Goal: Task Accomplishment & Management: Use online tool/utility

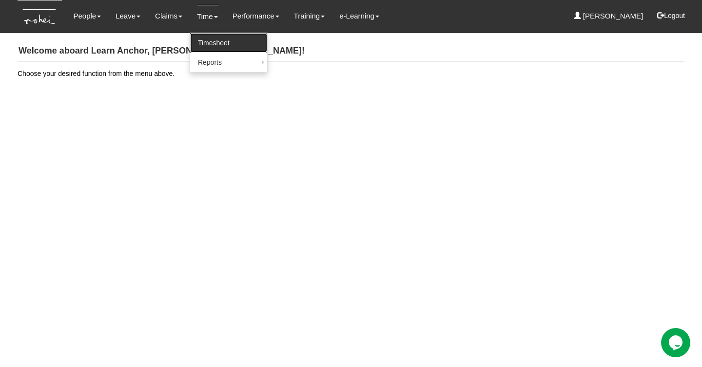
click at [201, 50] on link "Timesheet" at bounding box center [228, 42] width 77 height 19
click at [202, 42] on link "Timesheet" at bounding box center [228, 42] width 77 height 19
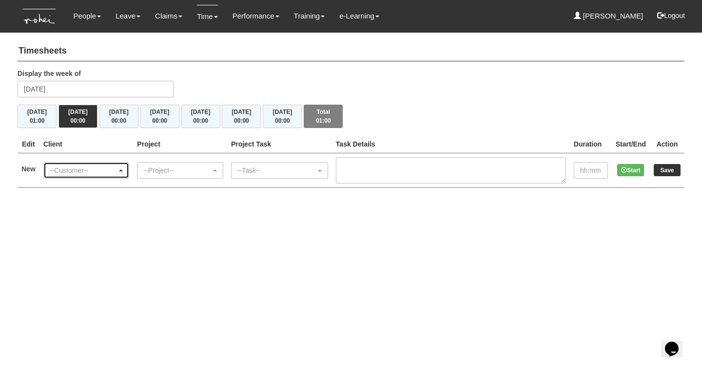
click at [82, 172] on div "--Customer--" at bounding box center [84, 171] width 68 height 10
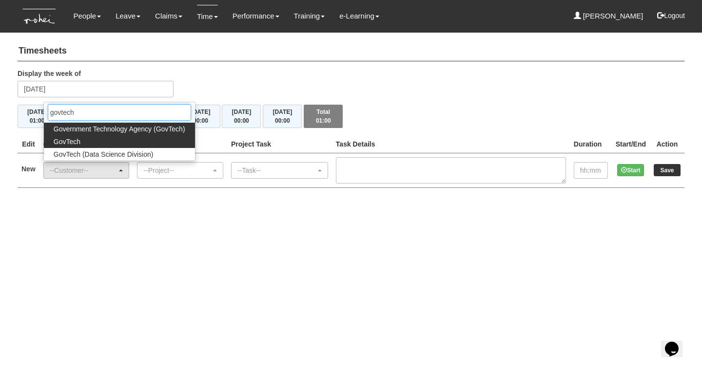
type input "govtech"
click at [88, 141] on link "GovTech" at bounding box center [119, 141] width 151 height 13
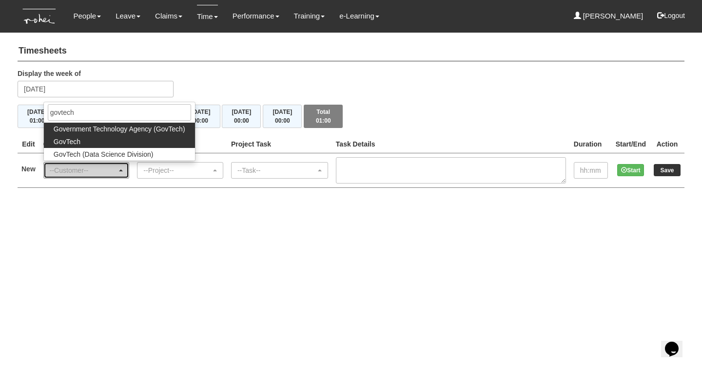
select select "427"
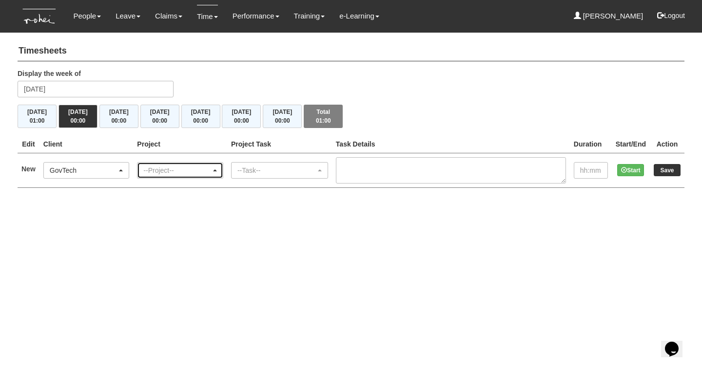
click at [203, 173] on div "--Project--" at bounding box center [177, 171] width 68 height 10
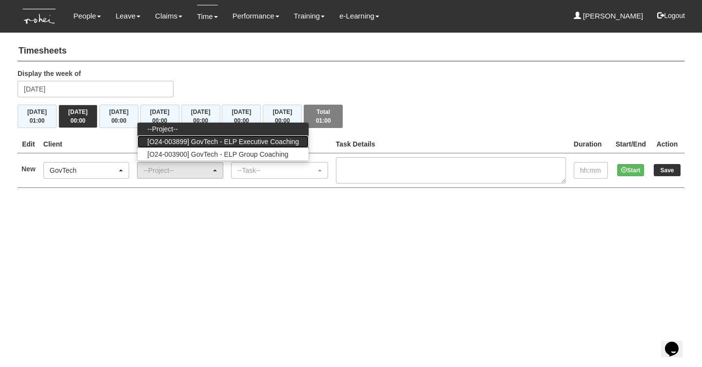
click at [247, 142] on span "[O24-003899] GovTech - ELP Executive Coaching" at bounding box center [223, 142] width 152 height 10
select select "2540"
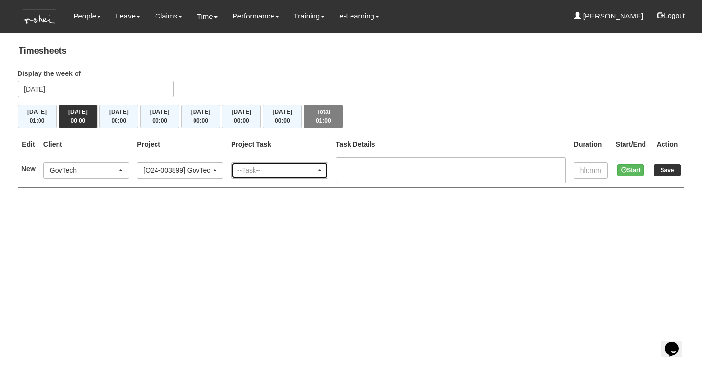
click at [256, 170] on div "--Task--" at bounding box center [276, 171] width 78 height 10
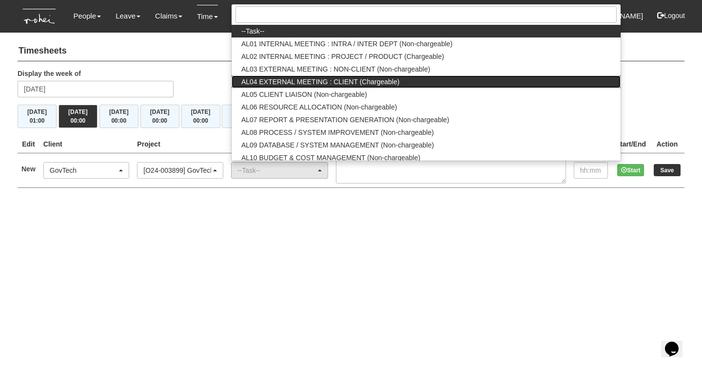
click at [360, 82] on span "AL04 EXTERNAL MEETING : CLIENT (Chargeable)" at bounding box center [320, 82] width 158 height 10
select select "43"
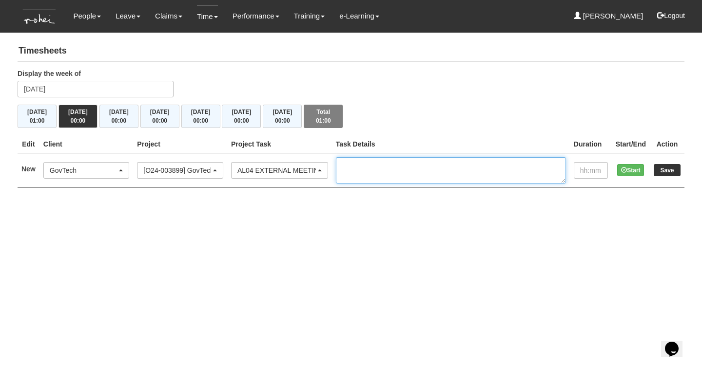
click at [376, 168] on textarea at bounding box center [451, 170] width 230 height 26
type textarea "EC 2/2 Cohort 8 - [PERSON_NAME]"
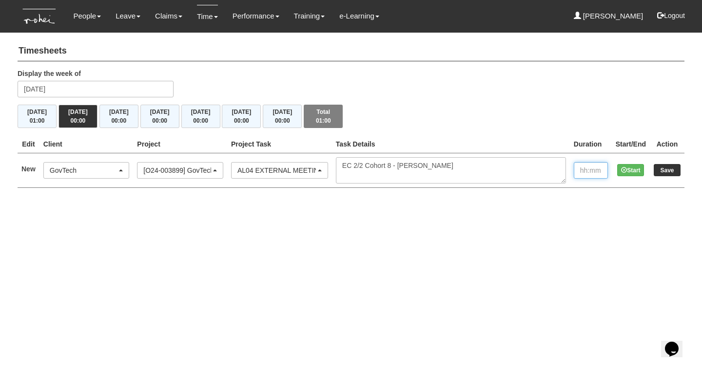
click at [587, 173] on input "text" at bounding box center [591, 170] width 34 height 17
type input "1:00"
click at [670, 169] on input "Save" at bounding box center [667, 170] width 27 height 12
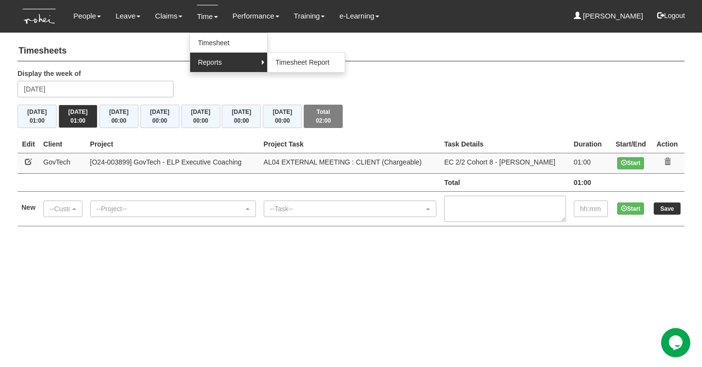
click at [204, 66] on link "Reports" at bounding box center [228, 62] width 77 height 19
click at [277, 63] on link "Timesheet Report" at bounding box center [306, 62] width 77 height 19
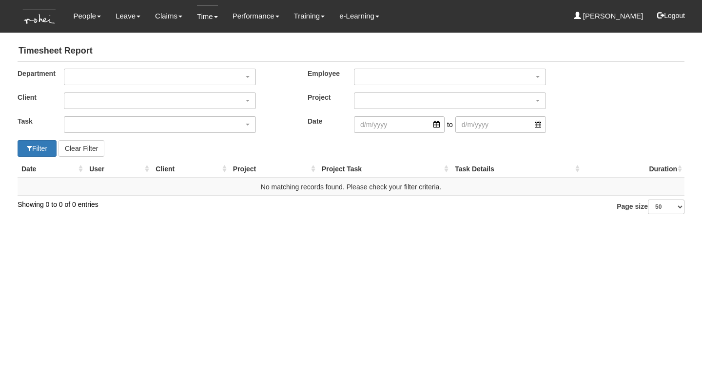
select select "50"
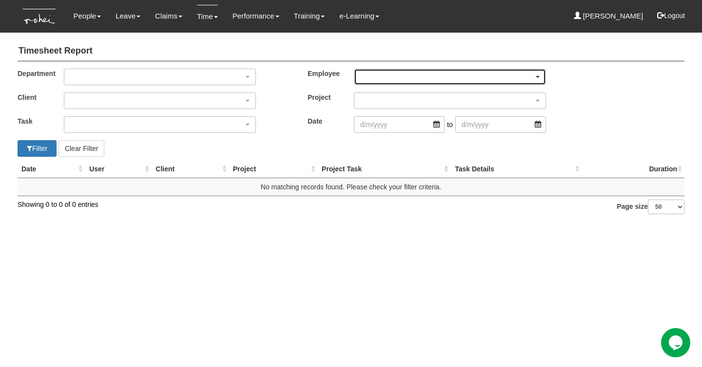
click at [361, 78] on div "button" at bounding box center [449, 77] width 191 height 16
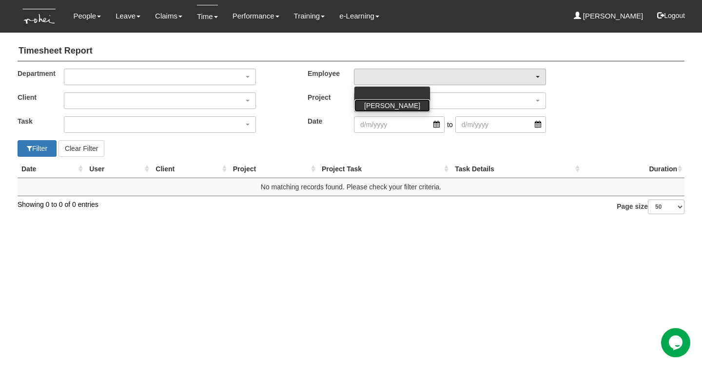
click at [367, 108] on span "[PERSON_NAME]" at bounding box center [392, 106] width 56 height 10
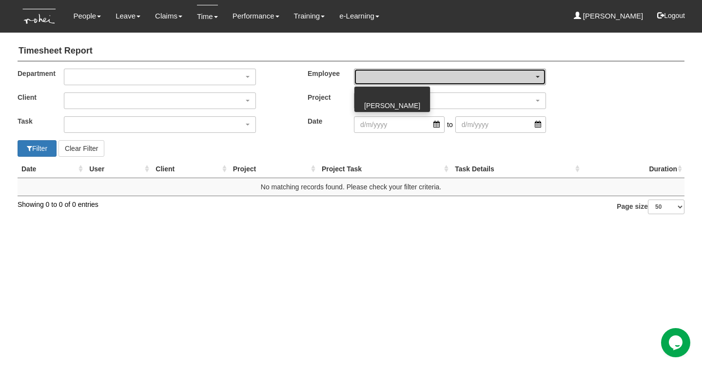
select select "a7f0dbea-ae7b-40c2-8f8f-fa67f6692632"
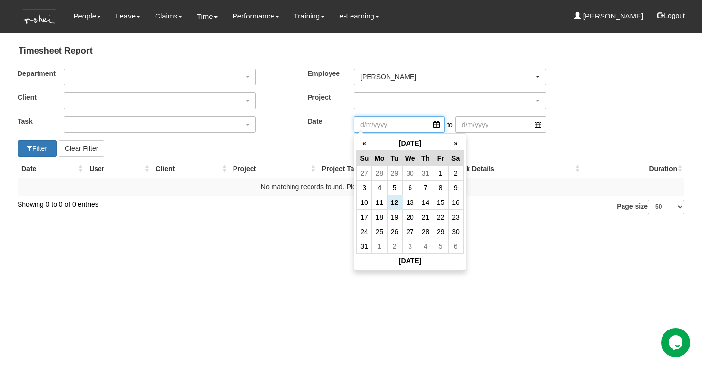
click at [376, 125] on input "search" at bounding box center [399, 124] width 91 height 17
click at [366, 143] on th "«" at bounding box center [364, 143] width 15 height 15
click at [408, 206] on td "16" at bounding box center [410, 202] width 16 height 15
type input "16/7/2025"
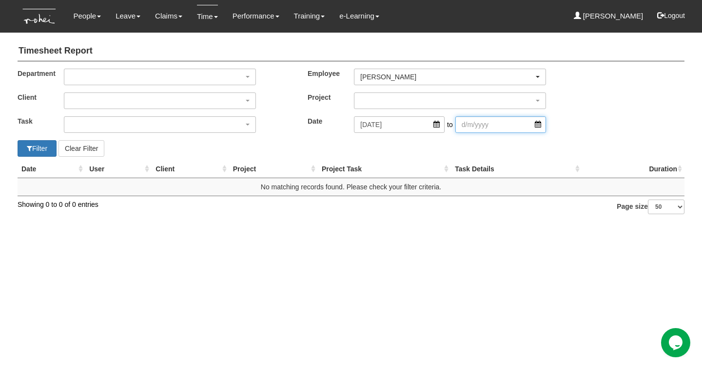
click at [482, 125] on input "search" at bounding box center [500, 124] width 91 height 17
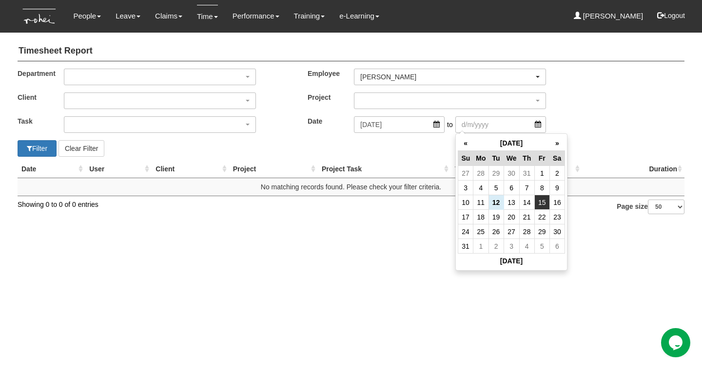
click at [544, 202] on td "15" at bounding box center [541, 202] width 15 height 15
type input "15/8/2025"
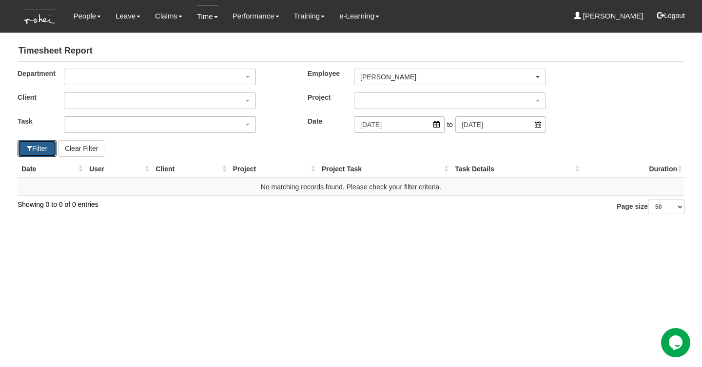
click at [42, 148] on button "Filter" at bounding box center [37, 148] width 39 height 17
select select "50"
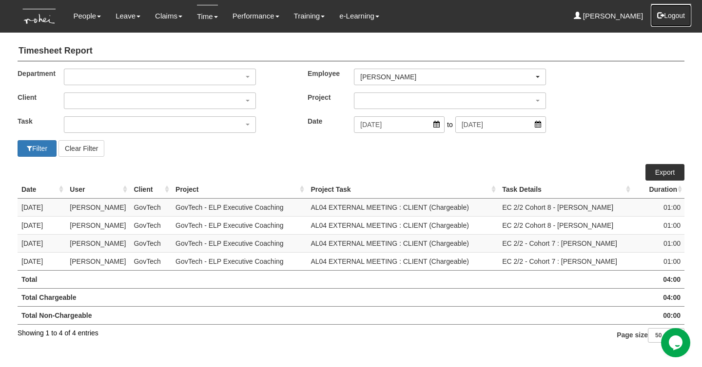
click at [673, 17] on button "Logout" at bounding box center [670, 15] width 41 height 23
